Goal: Transaction & Acquisition: Obtain resource

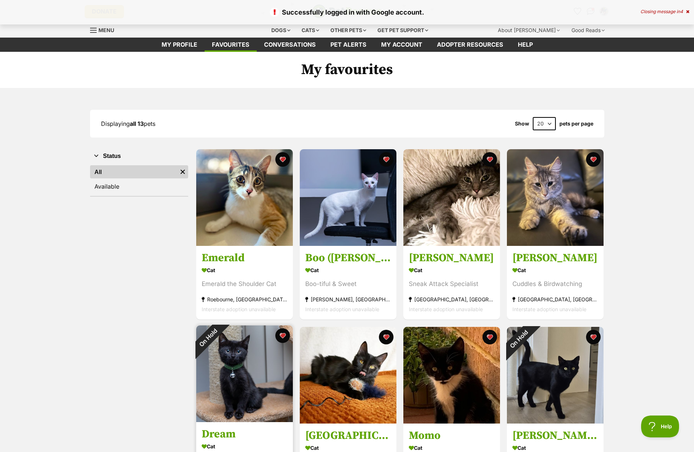
click at [237, 391] on img at bounding box center [244, 373] width 97 height 97
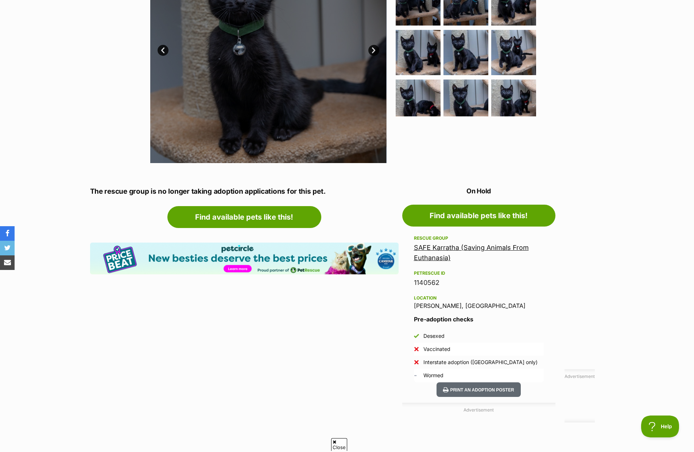
scroll to position [255, 0]
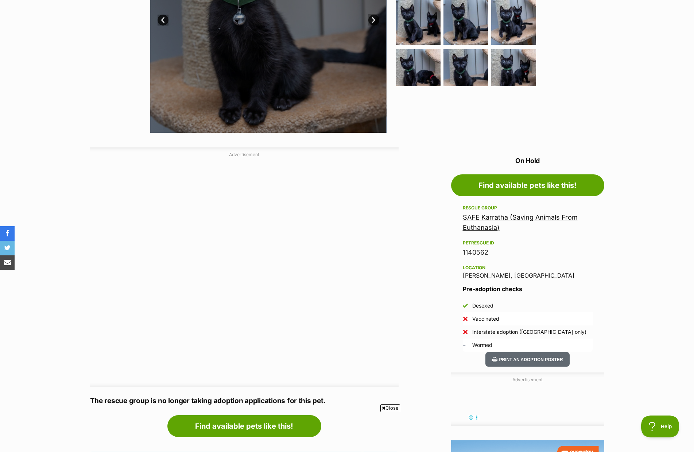
drag, startPoint x: 318, startPoint y: 168, endPoint x: 137, endPoint y: 218, distance: 187.5
click at [137, 218] on div "AD" at bounding box center [244, 212] width 308 height 102
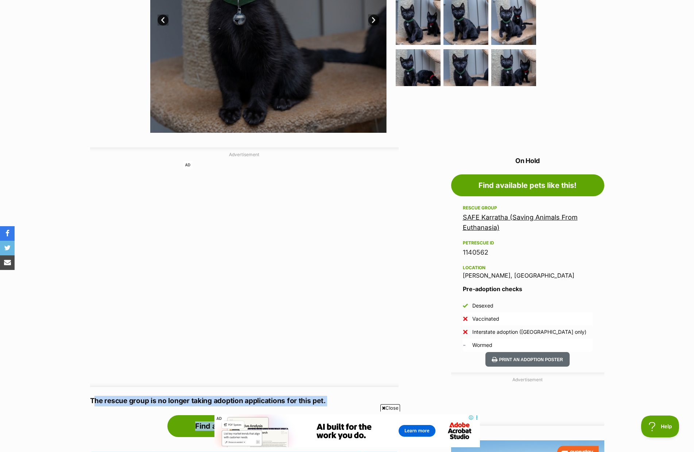
scroll to position [0, 0]
drag, startPoint x: 164, startPoint y: 403, endPoint x: 366, endPoint y: 411, distance: 202.1
click at [363, 409] on section "Home > Rescue pet search > Adopt a cat > Cats available for adoption Dream Quie…" at bounding box center [347, 252] width 694 height 889
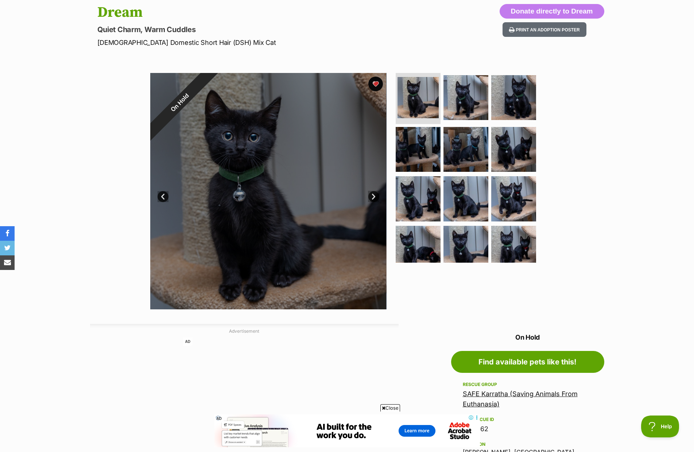
scroll to position [73, 0]
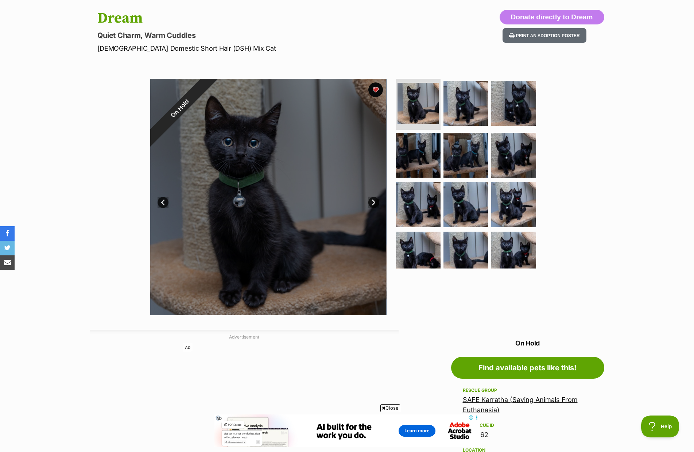
click at [618, 186] on div "On Hold 1 of 12 images 1 of 12 images 1 of 12 images 1 of 12 images 1 of 12 ima…" at bounding box center [347, 191] width 694 height 247
